Goal: Task Accomplishment & Management: Complete application form

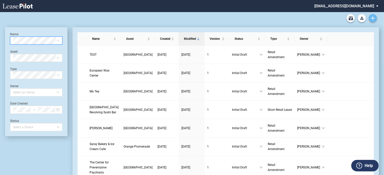
click at [377, 20] on link "Create new document" at bounding box center [373, 18] width 8 height 8
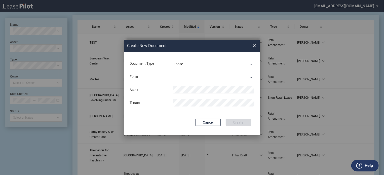
click at [222, 65] on span "Lease" at bounding box center [210, 64] width 72 height 5
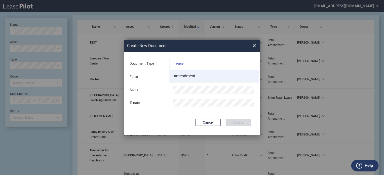
click at [213, 78] on md-option "Amendment" at bounding box center [214, 76] width 89 height 12
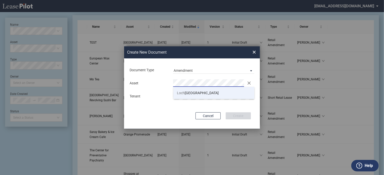
click at [200, 93] on span "Loch Raven Plaza" at bounding box center [198, 93] width 42 height 4
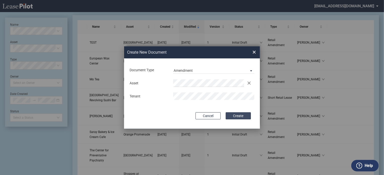
click at [242, 115] on button "Create" at bounding box center [238, 115] width 25 height 7
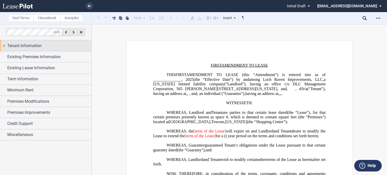
click at [45, 45] on div "Tenant Information" at bounding box center [49, 46] width 84 height 6
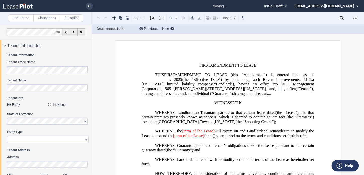
click at [52, 139] on select "Corporation Limited Liability Company General Partnership Limited Partnership O…" at bounding box center [48, 139] width 82 height 7
select select "limited liability company"
click at [7, 136] on select "Corporation Limited Liability Company General Partnership Limited Partnership O…" at bounding box center [48, 139] width 82 height 7
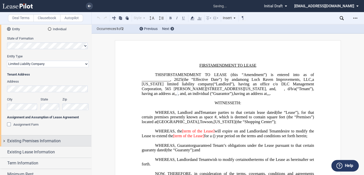
click at [42, 141] on span "Existing Premises Information" at bounding box center [33, 141] width 53 height 6
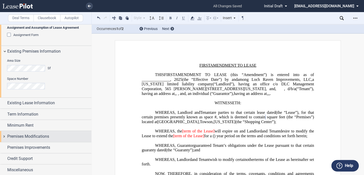
scroll to position [165, 0]
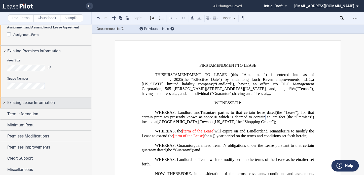
click at [46, 103] on span "Existing Lease Information" at bounding box center [31, 103] width 48 height 6
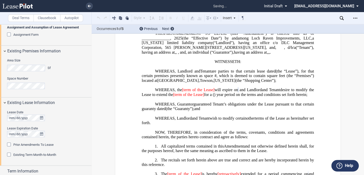
scroll to position [60, 0]
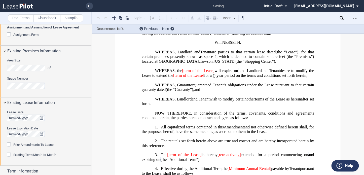
click at [9, 146] on div "Prior Amendments To Lease" at bounding box center [9, 144] width 5 height 5
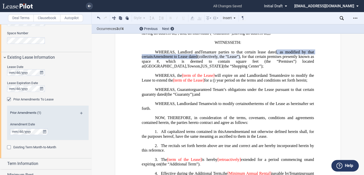
scroll to position [216, 0]
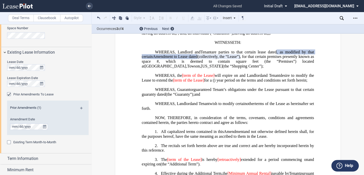
click at [82, 109] on md-icon at bounding box center [83, 110] width 7 height 6
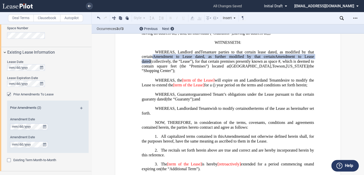
click at [75, 34] on div "Space Number" at bounding box center [48, 32] width 82 height 13
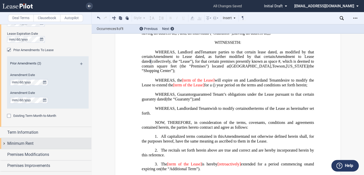
scroll to position [266, 0]
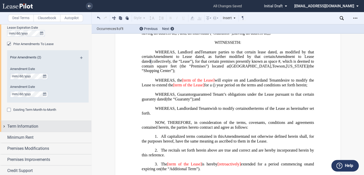
click at [38, 129] on span "Term Information" at bounding box center [22, 126] width 31 height 6
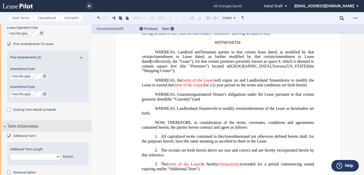
scroll to position [291, 0]
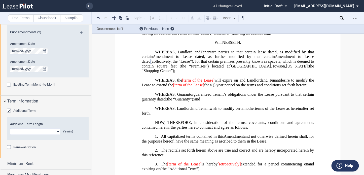
click at [39, 135] on div "Extended Term No. 1 2 3 4 5 6 7 8 9 10 11 12 13 14 15 16 17 18 19 20 Additional…" at bounding box center [48, 128] width 82 height 23
click at [40, 133] on select "0 1 2 3 4 5 6 7 8 9 10 11 12 13 14 15 16 17 18 19 20" at bounding box center [35, 131] width 50 height 7
select select "number:2"
click at [10, 128] on select "0 1 2 3 4 5 6 7 8 9 10 11 12 13 14 15 16 17 18 19 20" at bounding box center [35, 131] width 50 height 7
click at [31, 165] on span "Minimum Rent" at bounding box center [20, 164] width 26 height 6
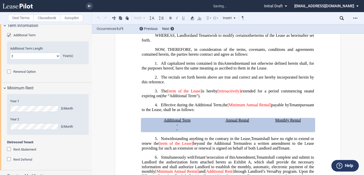
scroll to position [186, 0]
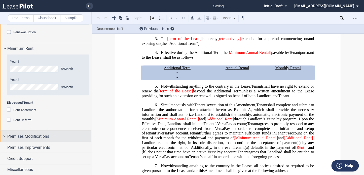
click at [38, 135] on span "Premises Modifications" at bounding box center [28, 136] width 42 height 6
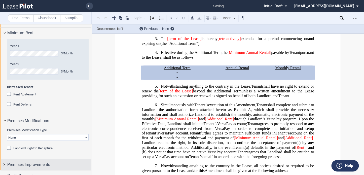
click at [37, 161] on span "Premises Improvements" at bounding box center [28, 164] width 43 height 6
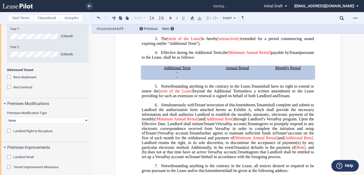
scroll to position [474, 0]
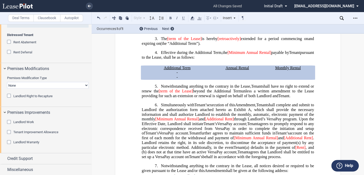
click at [27, 86] on select "None Expansion Relocation" at bounding box center [48, 85] width 82 height 7
click at [10, 95] on div "Landlord Right to Recapture" at bounding box center [9, 96] width 5 height 5
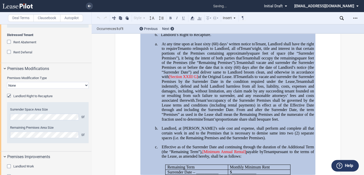
scroll to position [276, 0]
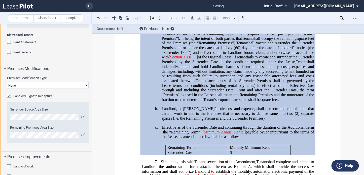
click at [10, 95] on div "Landlord Right to Recapture" at bounding box center [9, 96] width 5 height 5
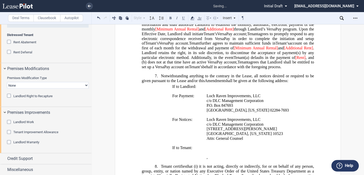
scroll to position [272, 0]
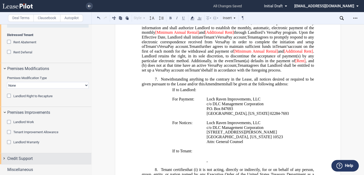
click at [33, 156] on div "Credit Support" at bounding box center [49, 158] width 84 height 6
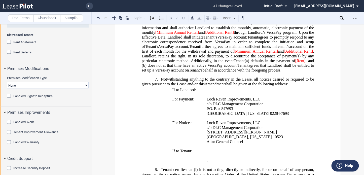
scroll to position [550, 0]
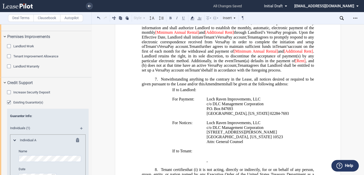
click at [10, 101] on div "Existing Guarantor(s)" at bounding box center [9, 102] width 5 height 5
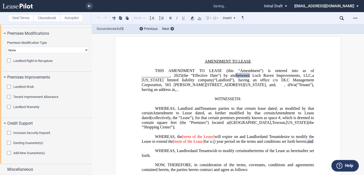
scroll to position [0, 0]
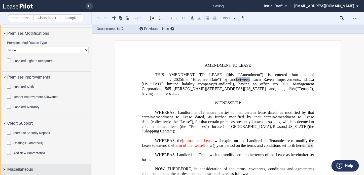
click at [26, 166] on div "Miscellaneous" at bounding box center [45, 169] width 91 height 11
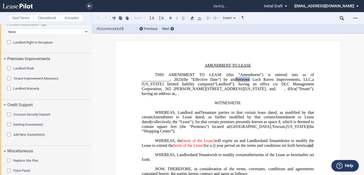
scroll to position [534, 0]
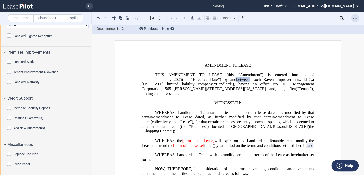
click at [355, 18] on icon "Open Lease options menu" at bounding box center [355, 18] width 4 height 4
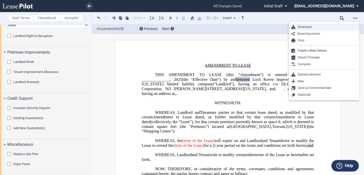
click at [307, 27] on div "Download" at bounding box center [325, 27] width 61 height 4
